Goal: Task Accomplishment & Management: Use online tool/utility

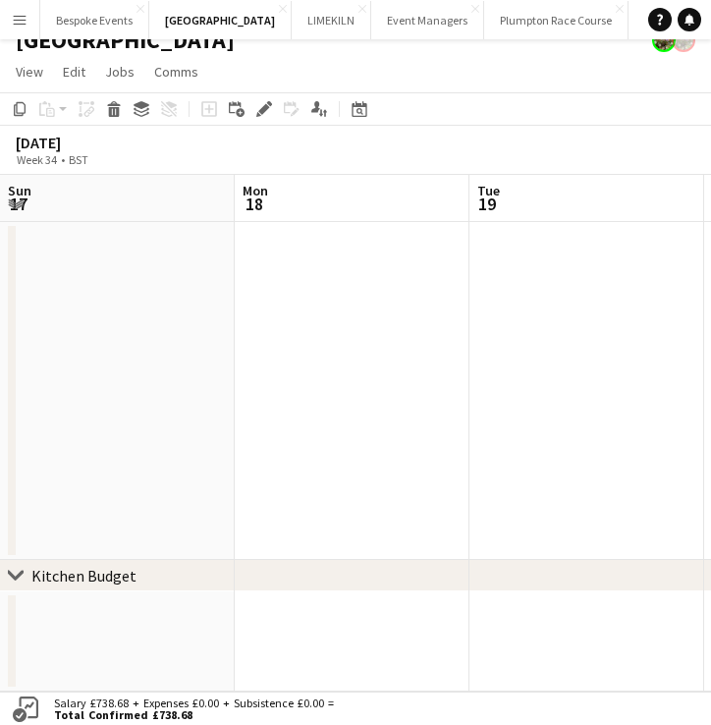
scroll to position [0, 471]
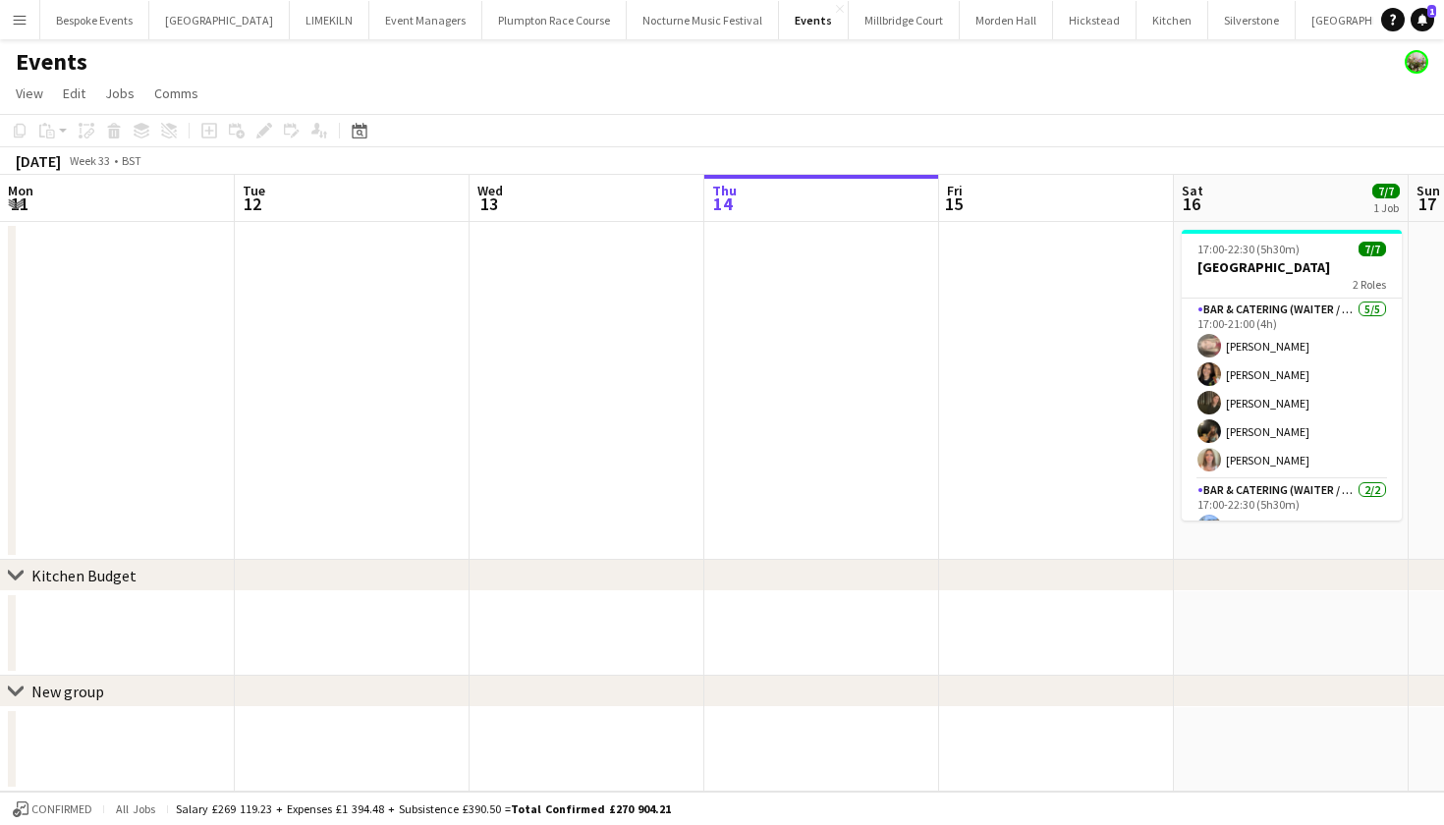
scroll to position [54, 0]
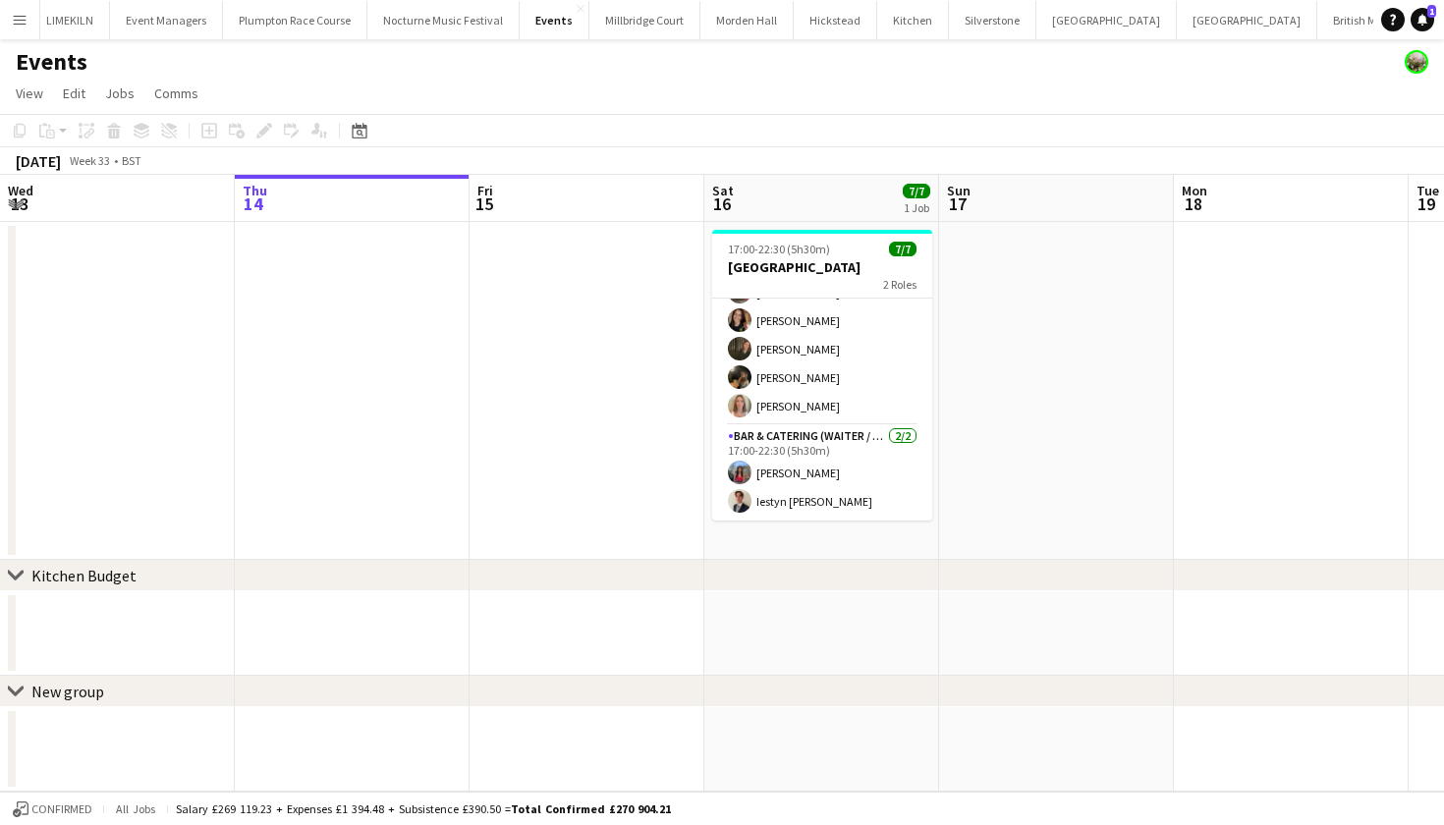
click at [17, 22] on app-icon "Menu" at bounding box center [20, 20] width 16 height 16
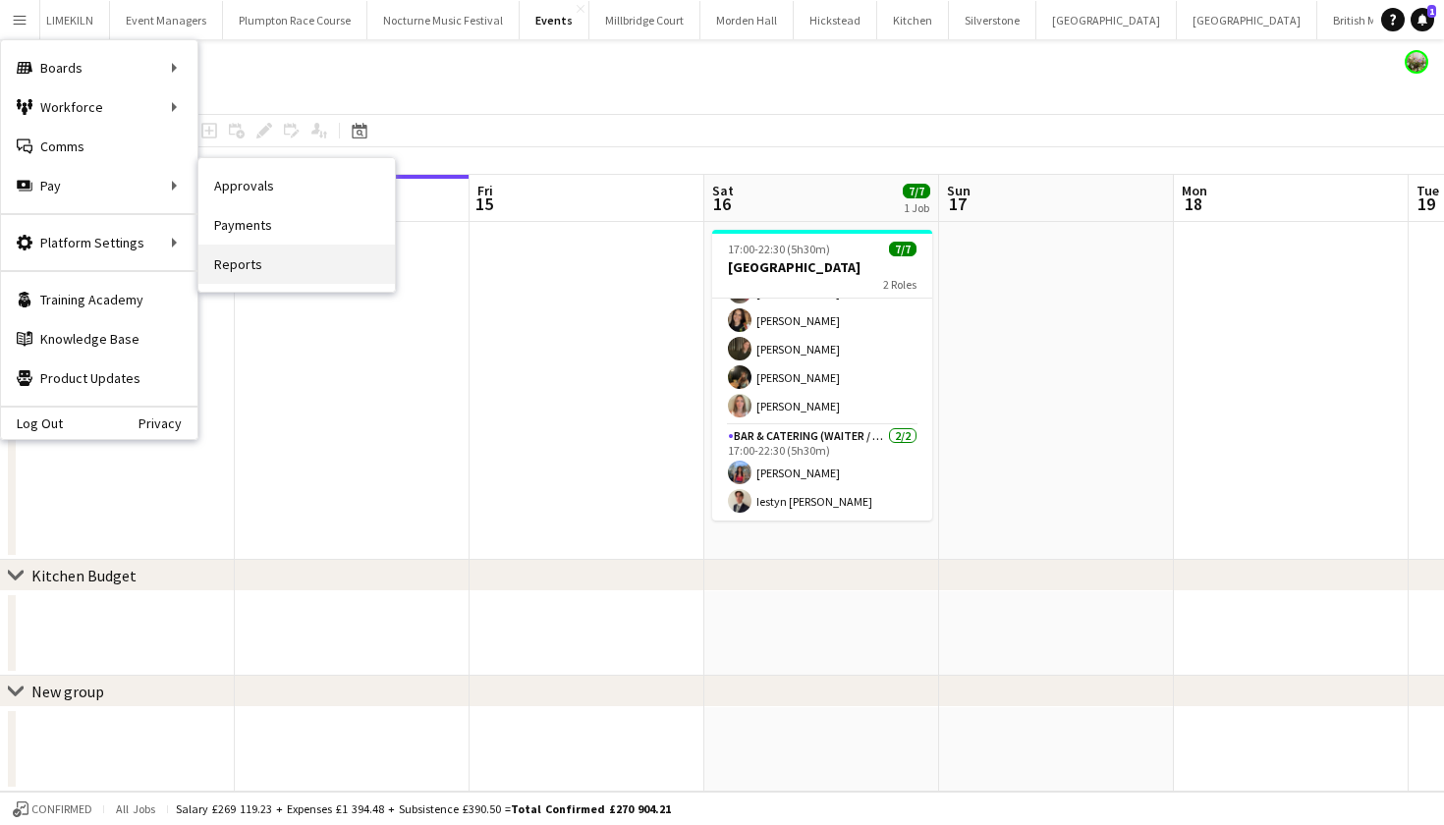
click at [240, 270] on link "Reports" at bounding box center [296, 264] width 196 height 39
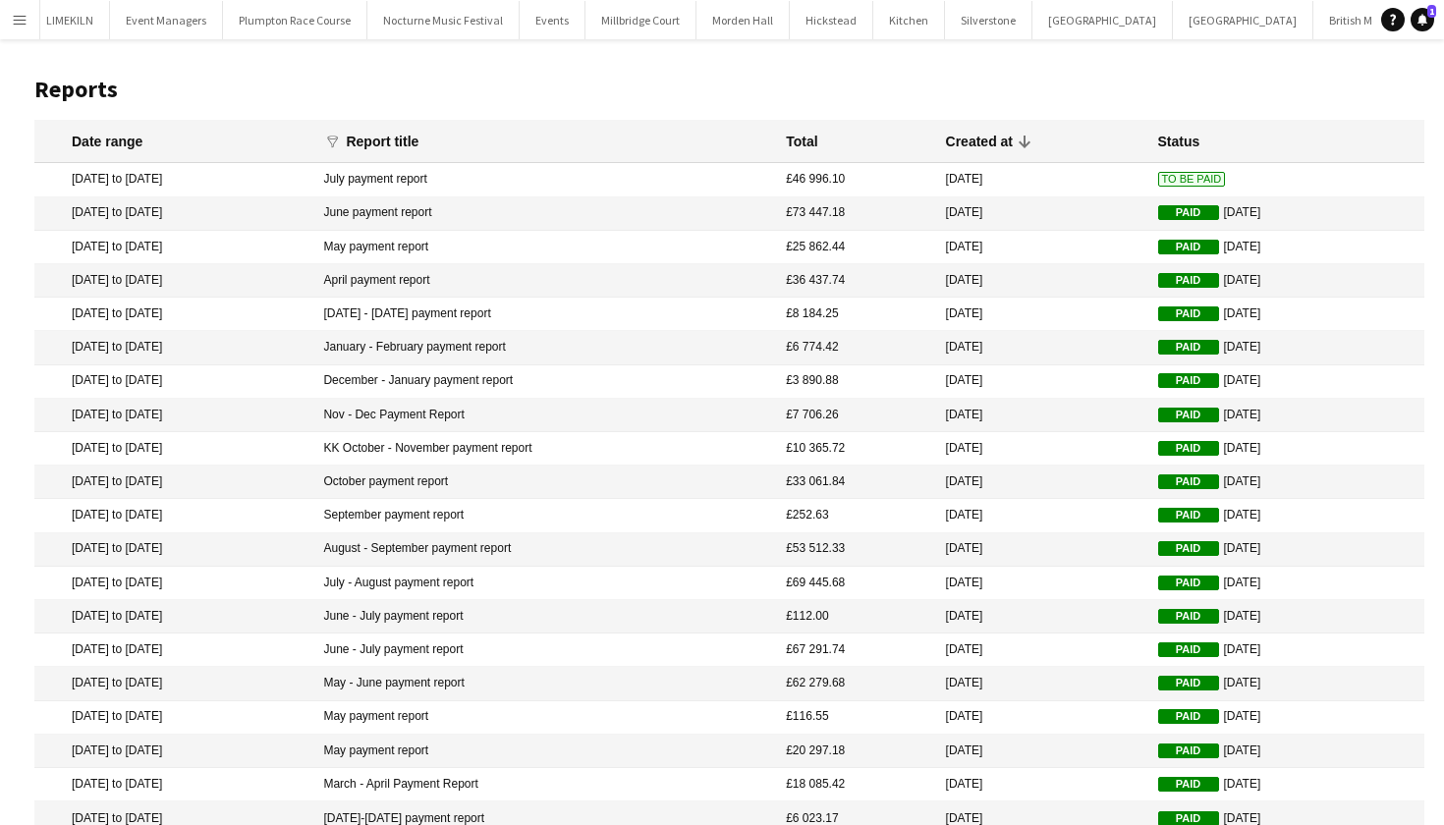
click at [1173, 183] on span "To Be Paid" at bounding box center [1192, 179] width 68 height 15
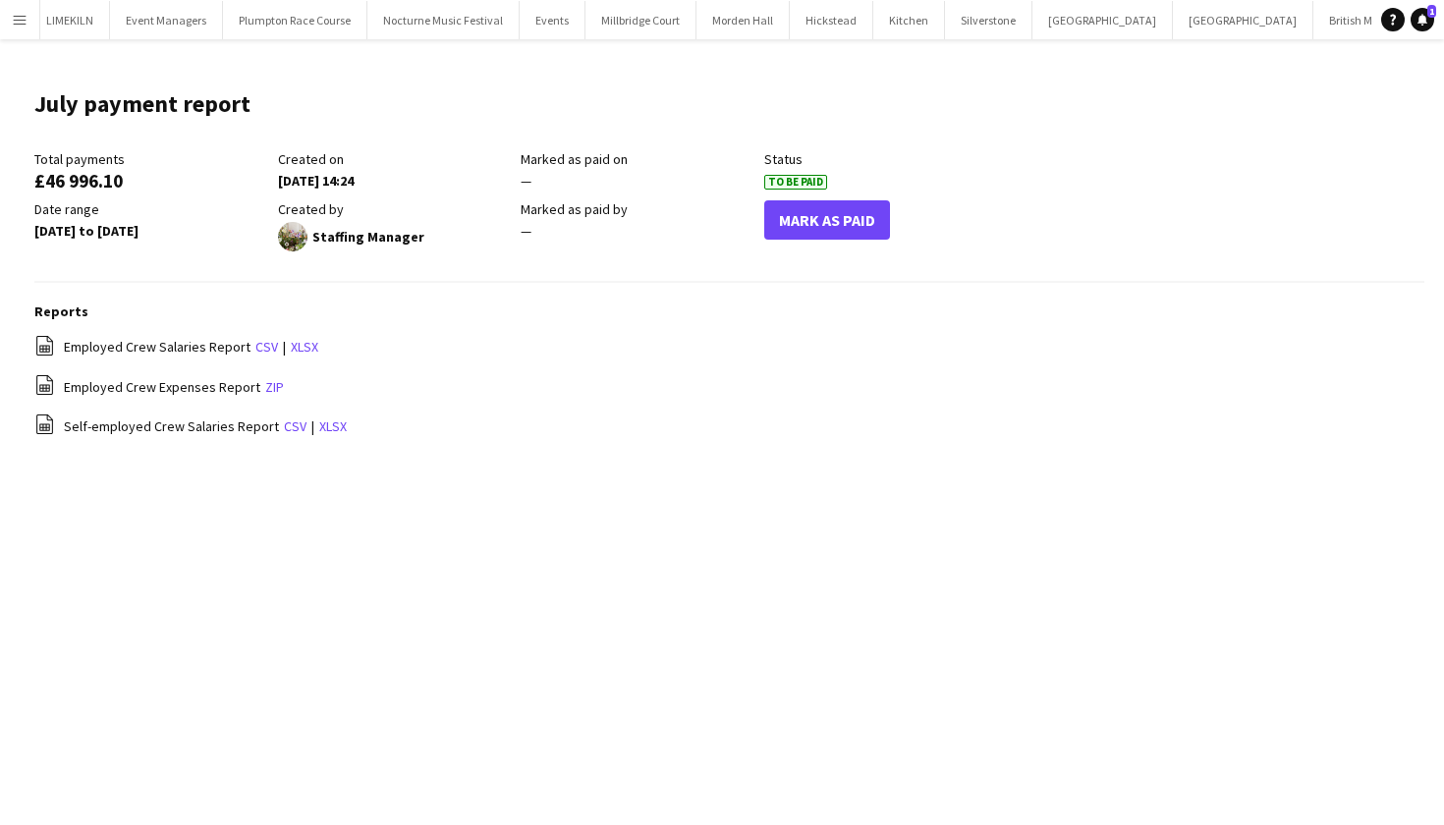
click at [843, 200] on button "Mark As Paid" at bounding box center [827, 219] width 126 height 39
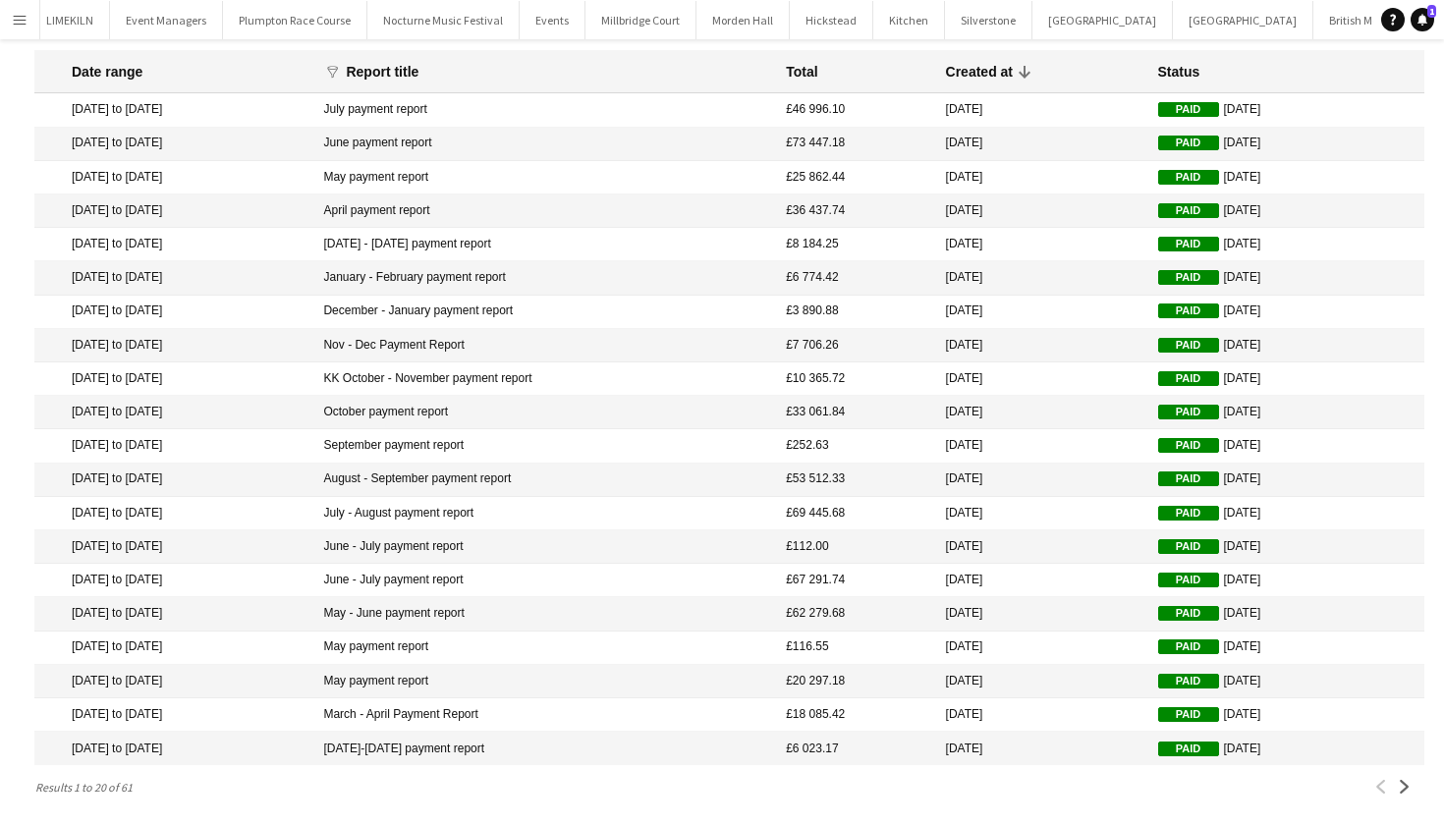
scroll to position [69, 0]
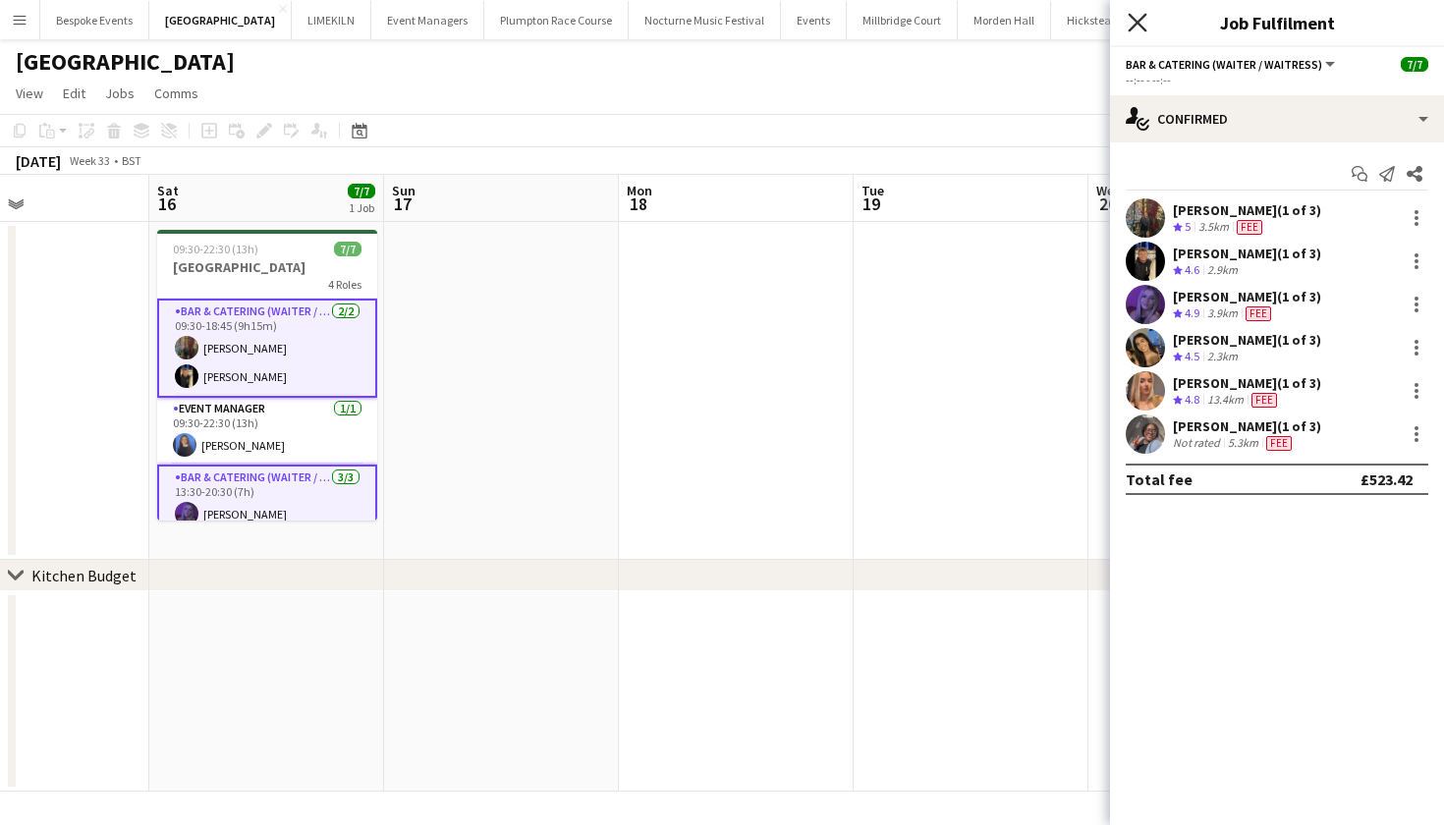
click at [1139, 18] on icon "Close pop-in" at bounding box center [1137, 22] width 19 height 19
